Goal: Navigation & Orientation: Find specific page/section

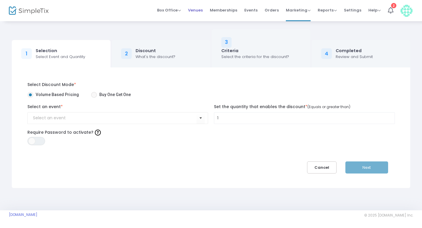
click at [203, 9] on span "Venues" at bounding box center [195, 10] width 15 height 15
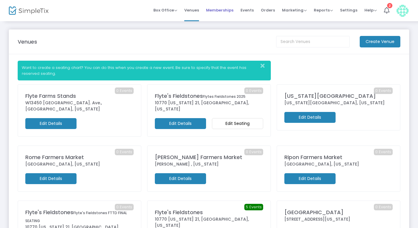
click at [222, 9] on span "Memberships" at bounding box center [219, 10] width 27 height 15
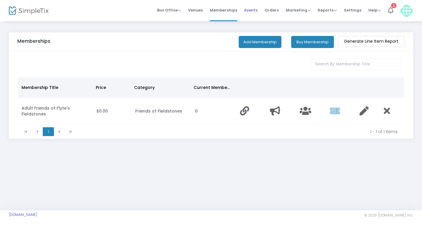
click at [252, 9] on span "Events" at bounding box center [250, 10] width 13 height 15
